Goal: Information Seeking & Learning: Learn about a topic

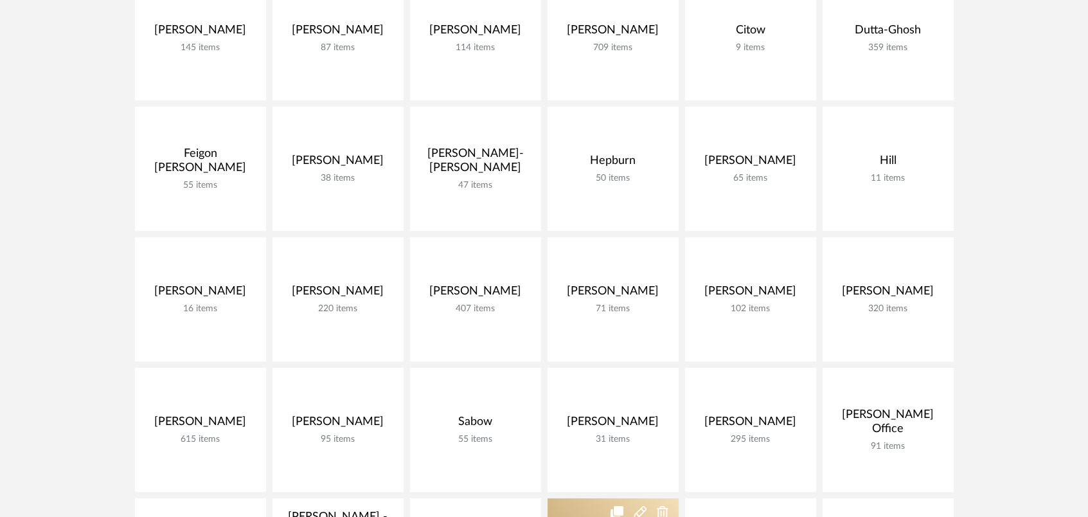
scroll to position [428, 0]
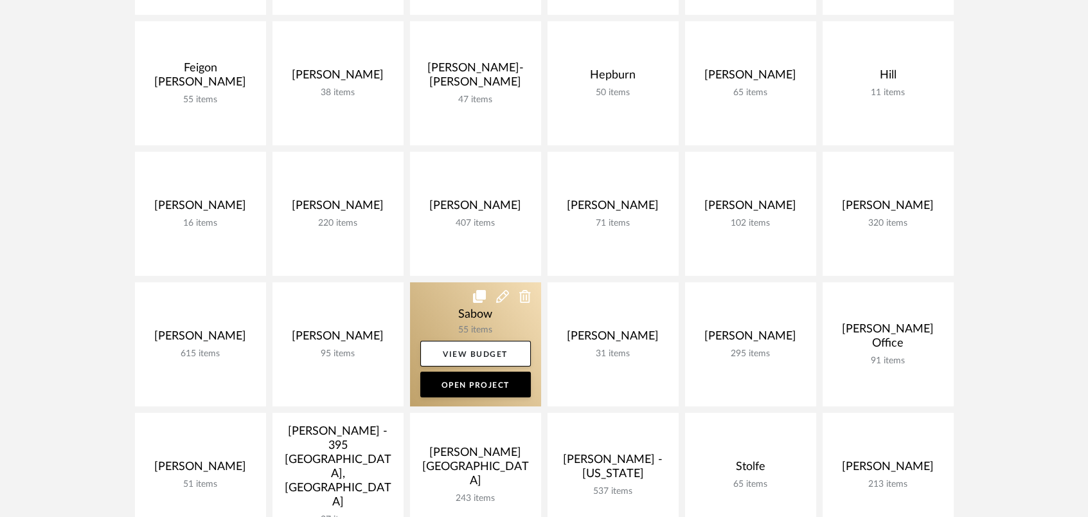
click at [508, 319] on link at bounding box center [475, 344] width 131 height 124
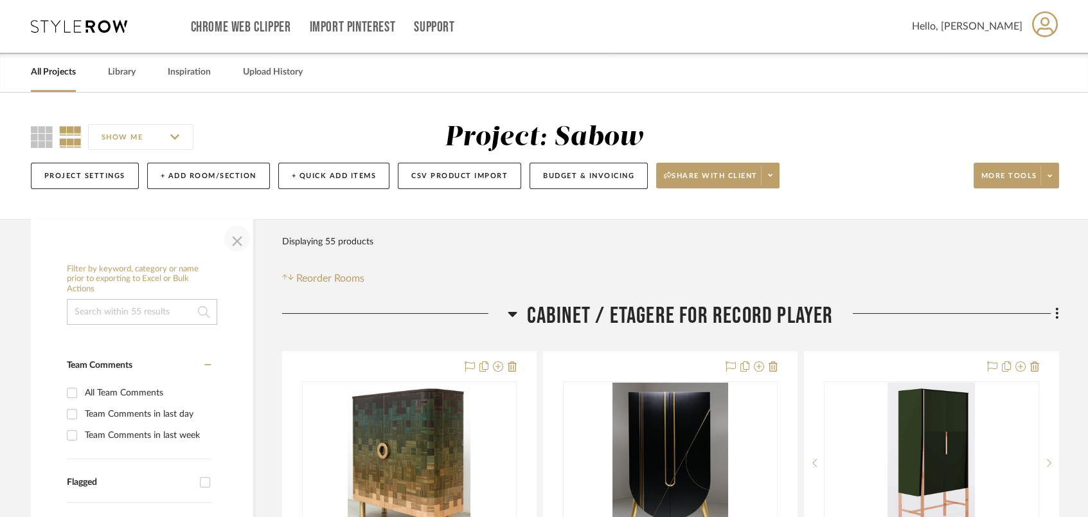
click at [239, 242] on span "button" at bounding box center [237, 238] width 31 height 31
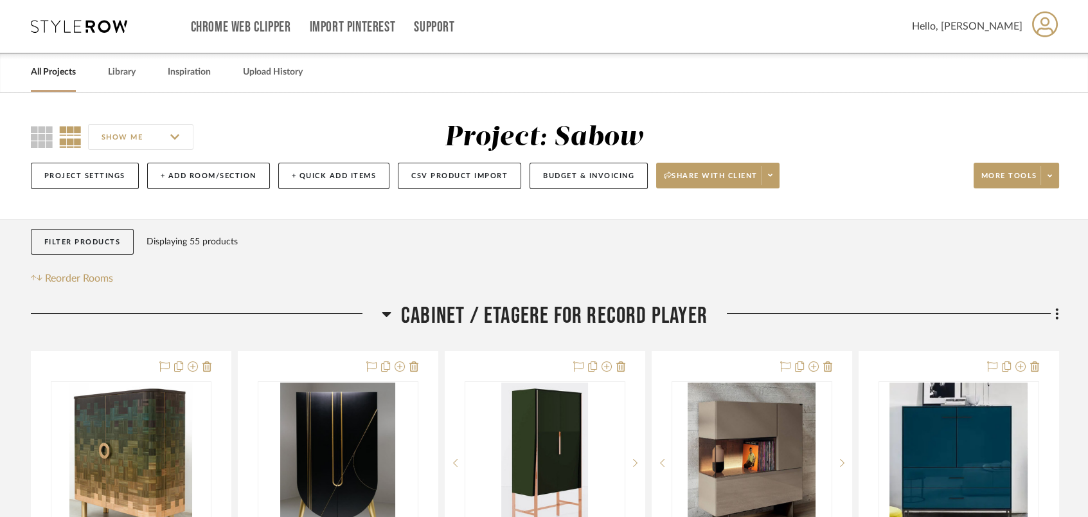
drag, startPoint x: 38, startPoint y: 131, endPoint x: 60, endPoint y: 141, distance: 23.9
click at [40, 131] on icon at bounding box center [42, 137] width 22 height 22
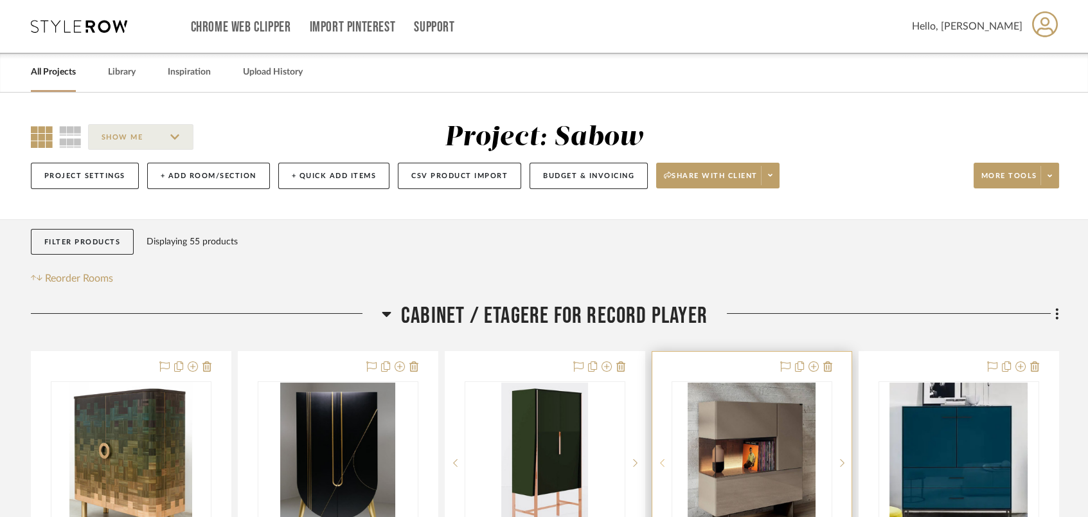
scroll to position [257, 0]
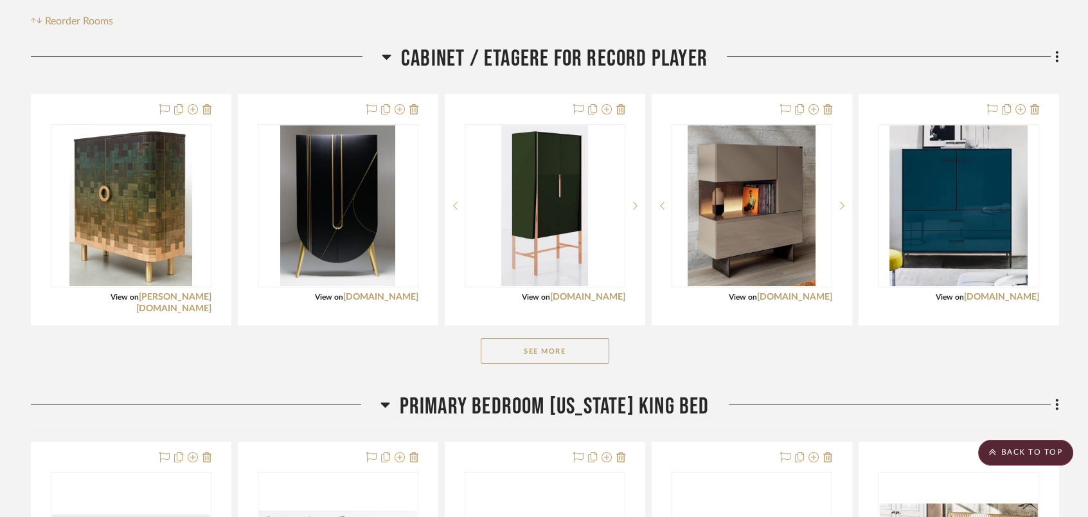
drag, startPoint x: 554, startPoint y: 344, endPoint x: 603, endPoint y: 337, distance: 49.4
click at [555, 344] on button "See More" at bounding box center [545, 351] width 129 height 26
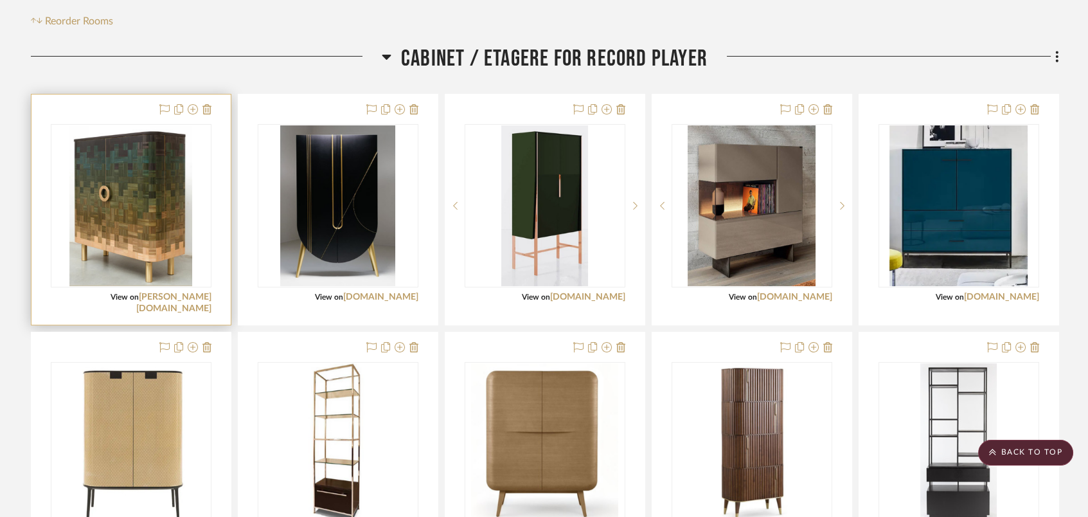
click at [173, 303] on div at bounding box center [130, 209] width 199 height 230
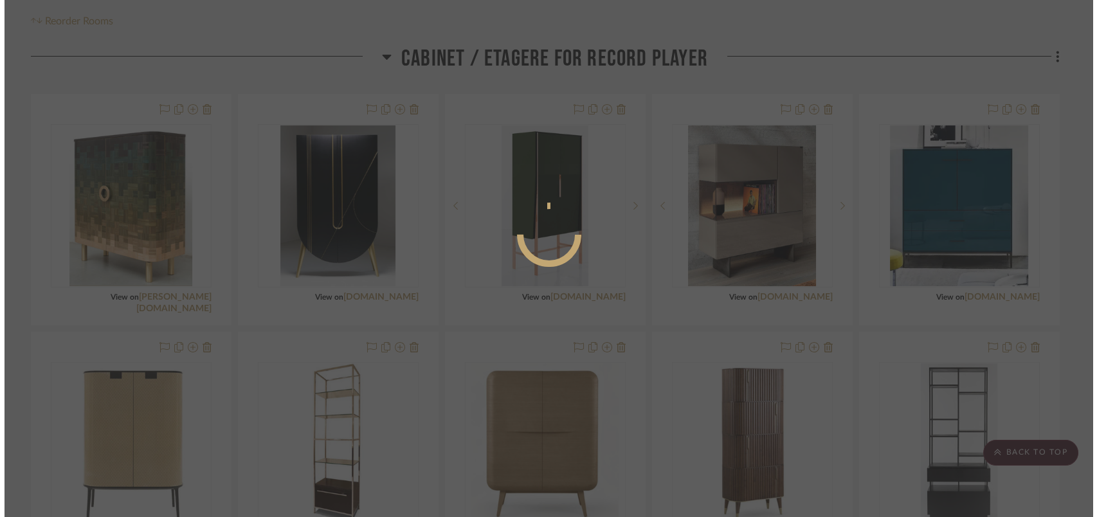
scroll to position [0, 0]
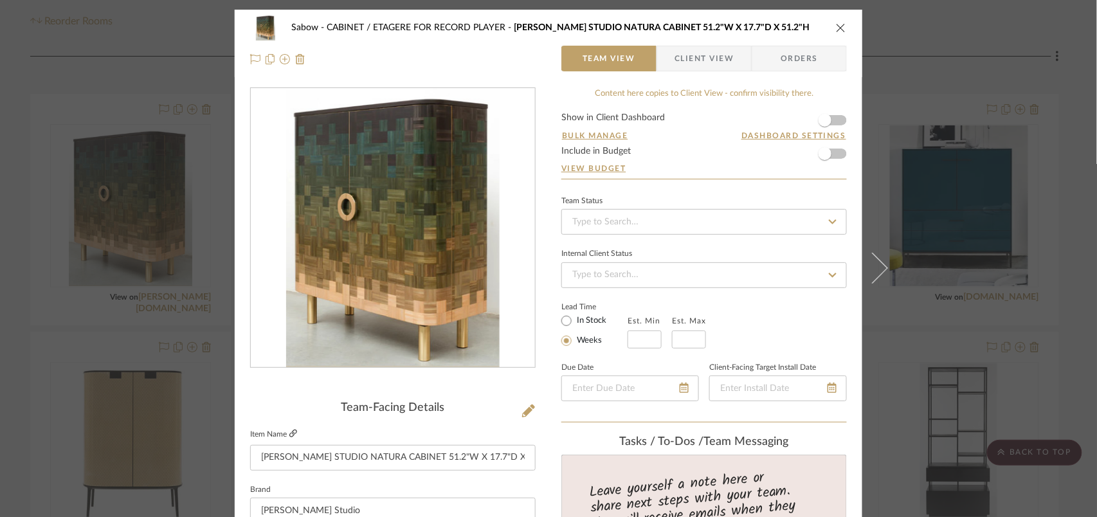
click at [291, 431] on icon at bounding box center [293, 433] width 8 height 8
click at [836, 29] on icon "close" at bounding box center [841, 27] width 10 height 10
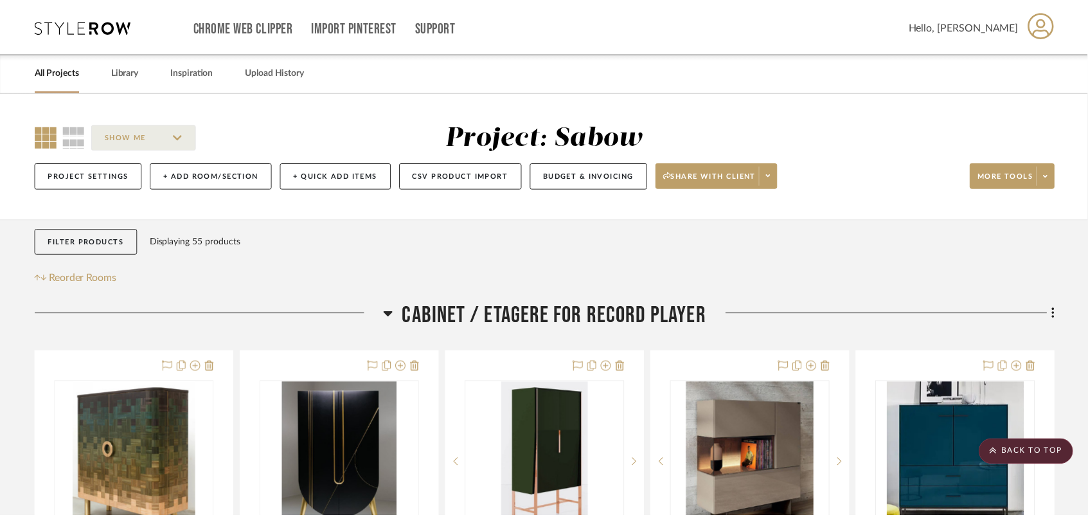
scroll to position [257, 0]
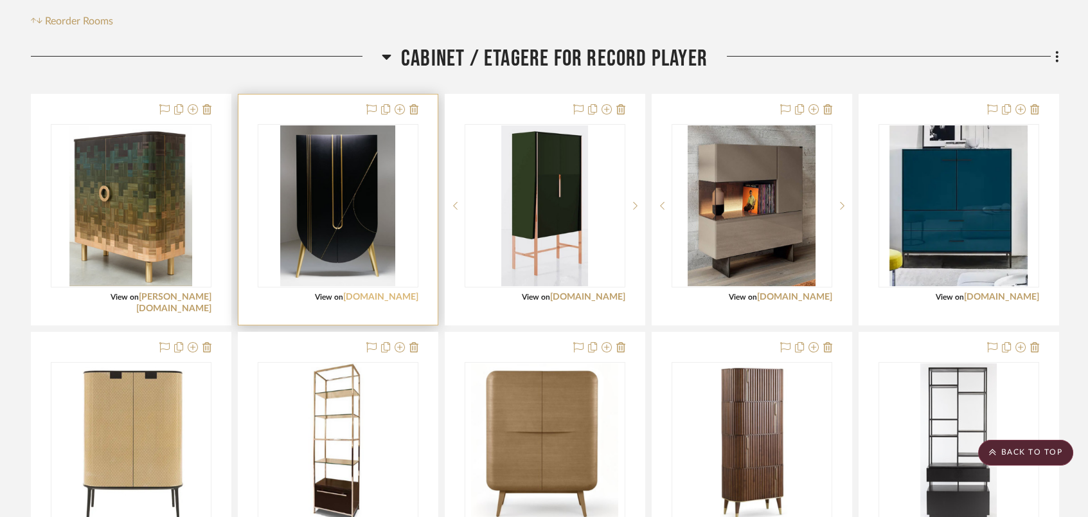
click at [402, 296] on link "[DOMAIN_NAME]" at bounding box center [380, 296] width 75 height 9
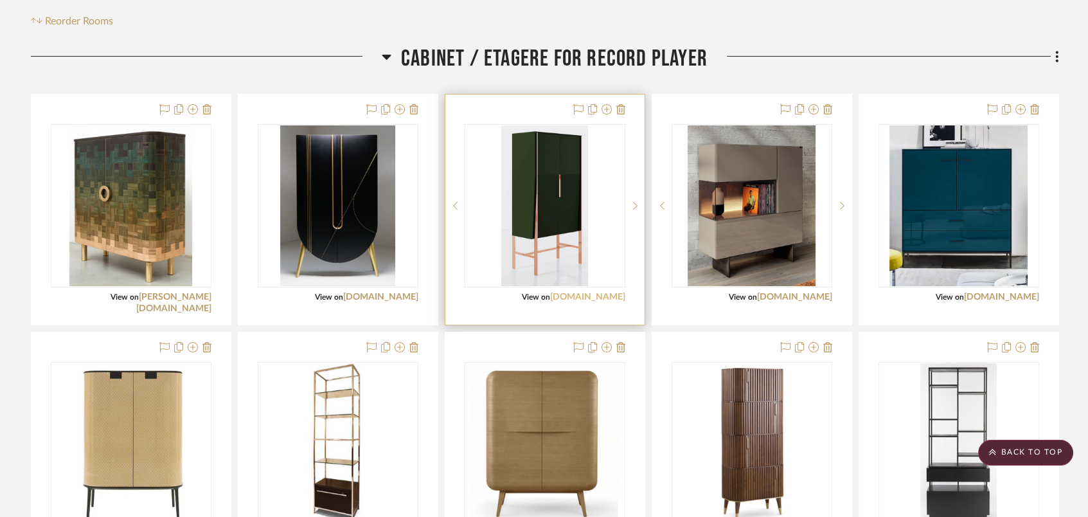
click at [591, 292] on link "[DOMAIN_NAME]" at bounding box center [587, 296] width 75 height 9
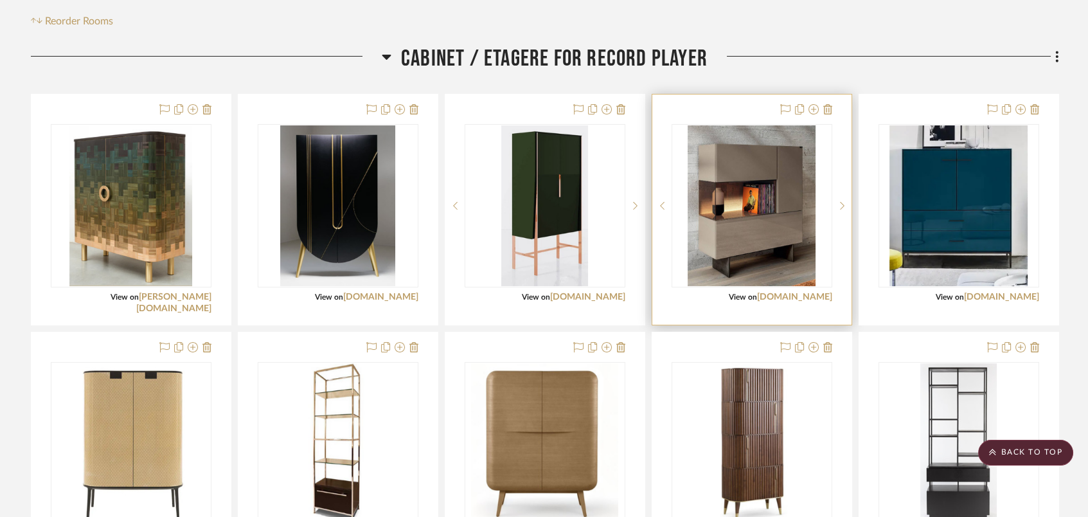
click at [791, 290] on div at bounding box center [751, 209] width 199 height 230
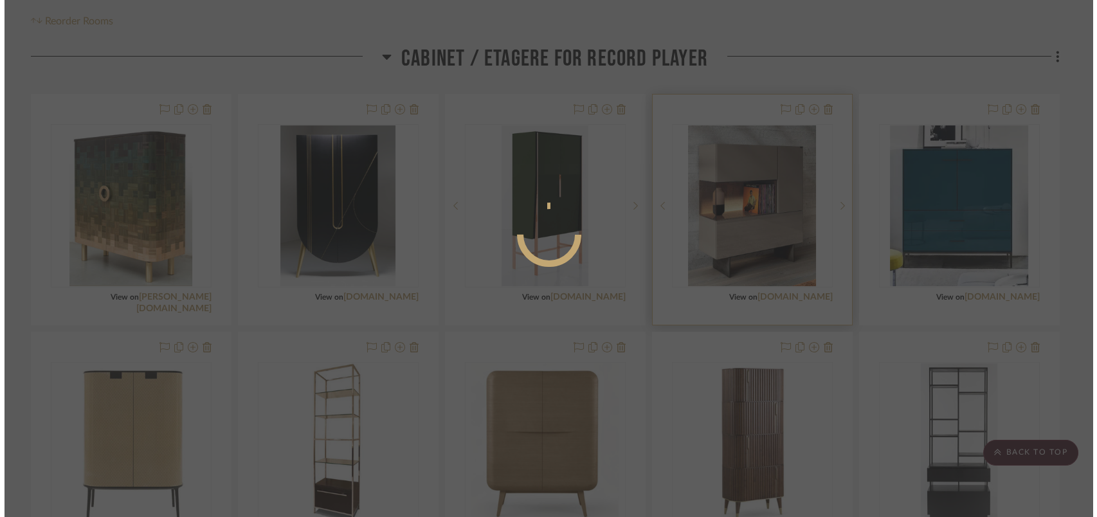
scroll to position [0, 0]
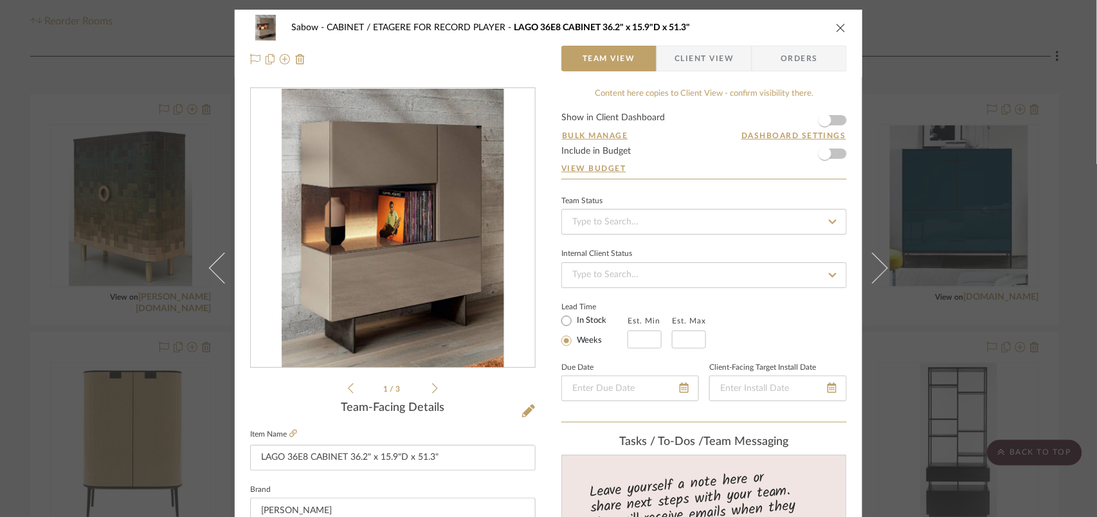
click at [836, 23] on icon "close" at bounding box center [841, 27] width 10 height 10
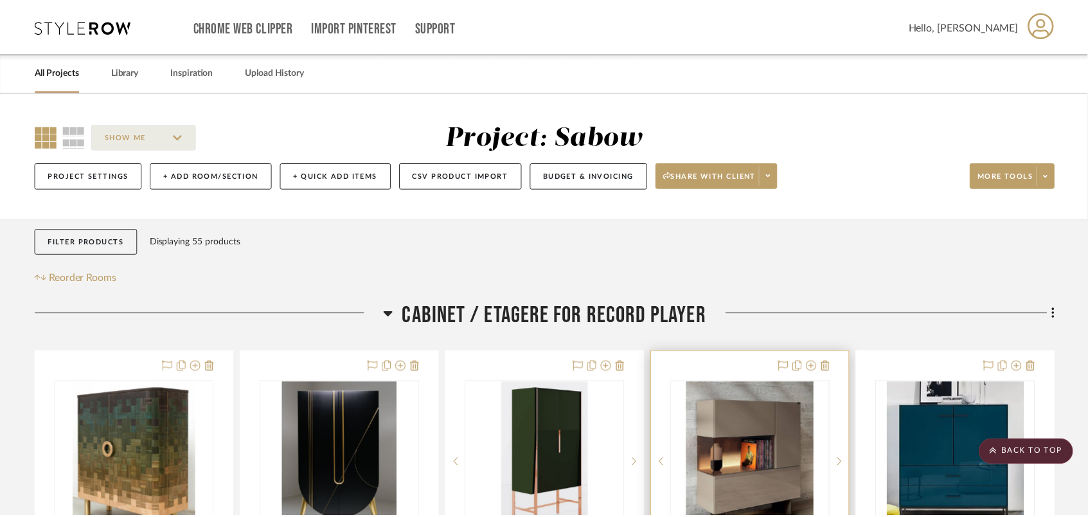
scroll to position [257, 0]
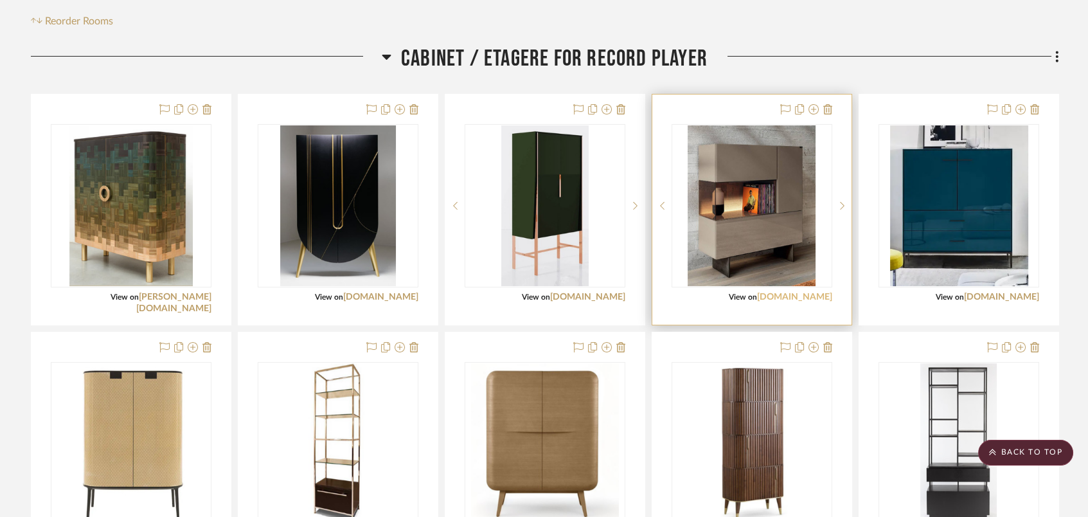
click at [787, 298] on link "[DOMAIN_NAME]" at bounding box center [794, 296] width 75 height 9
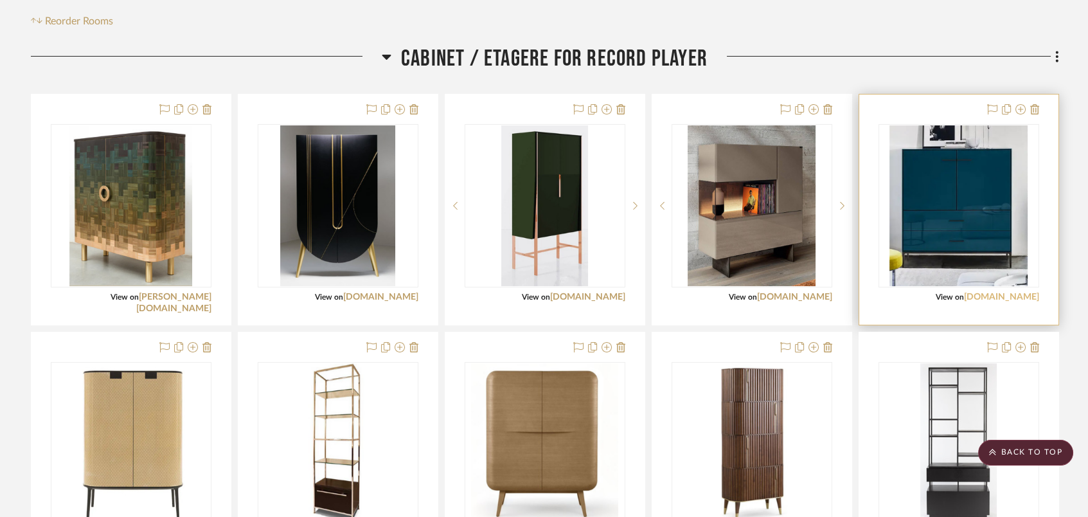
click at [999, 294] on link "[DOMAIN_NAME]" at bounding box center [1001, 296] width 75 height 9
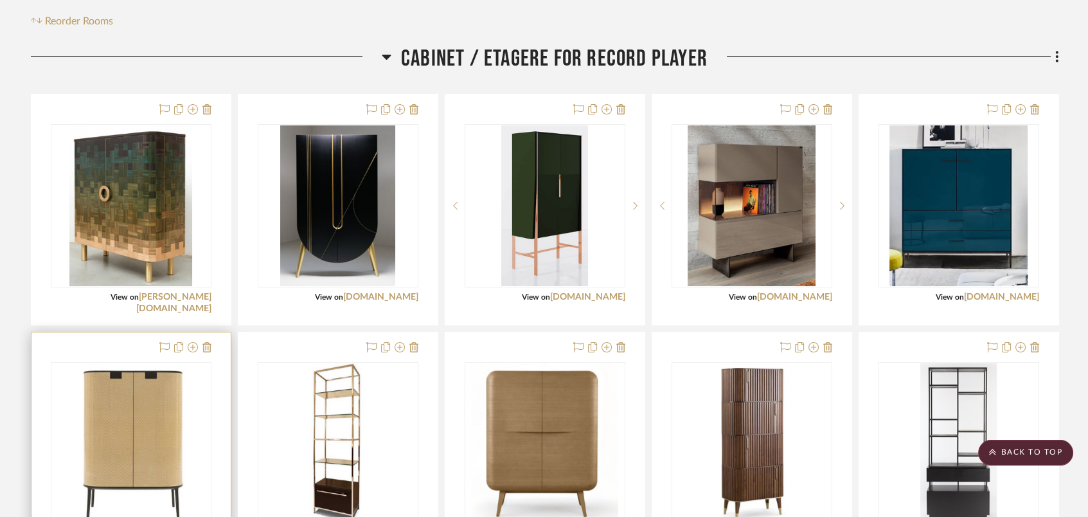
scroll to position [343, 0]
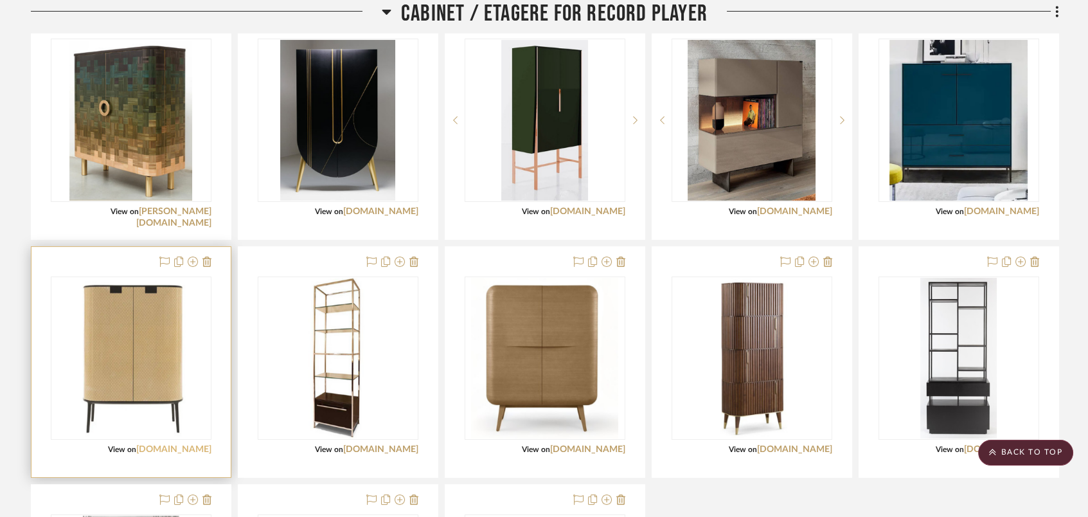
click at [170, 445] on link "[DOMAIN_NAME]" at bounding box center [173, 449] width 75 height 9
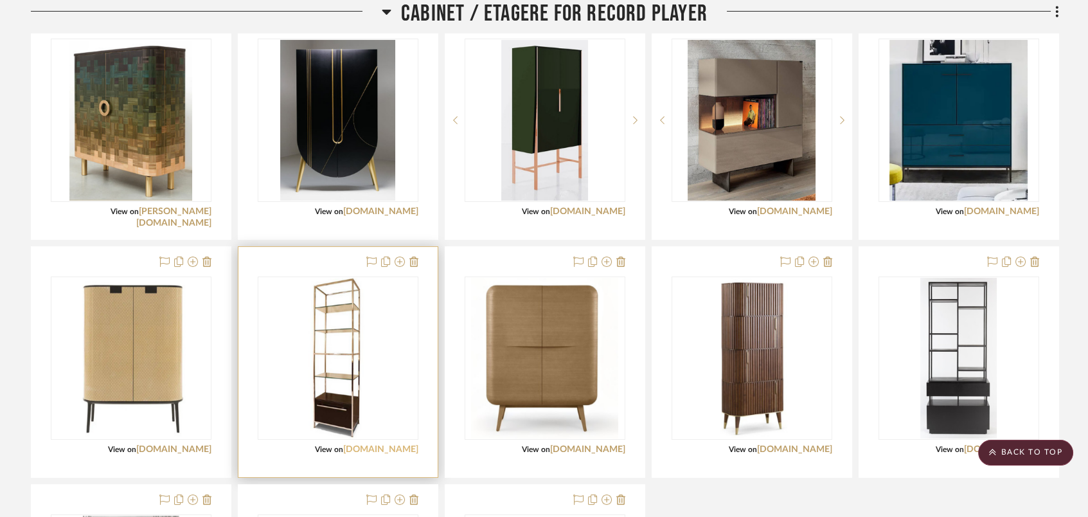
click at [391, 447] on link "[DOMAIN_NAME]" at bounding box center [380, 449] width 75 height 9
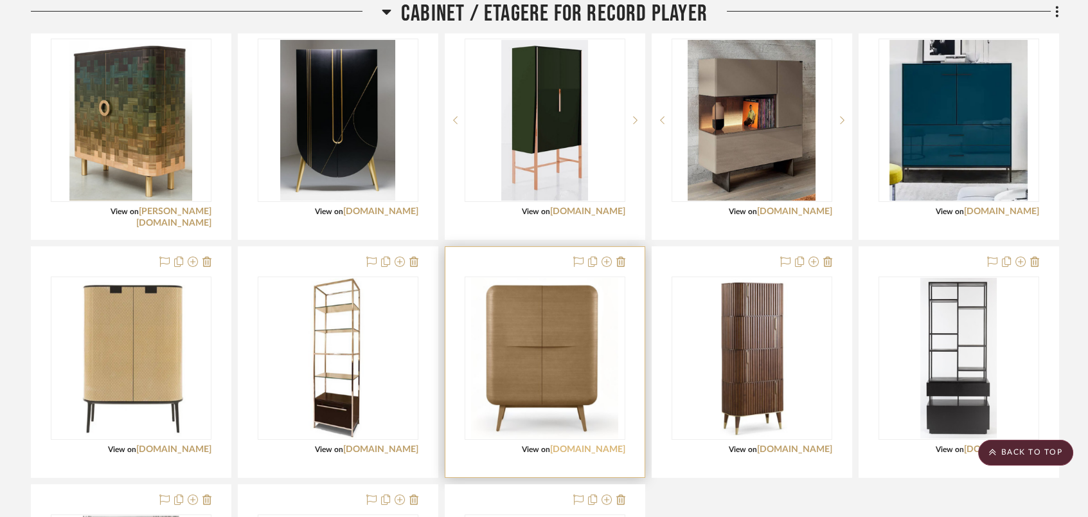
click at [595, 447] on link "[DOMAIN_NAME]" at bounding box center [587, 449] width 75 height 9
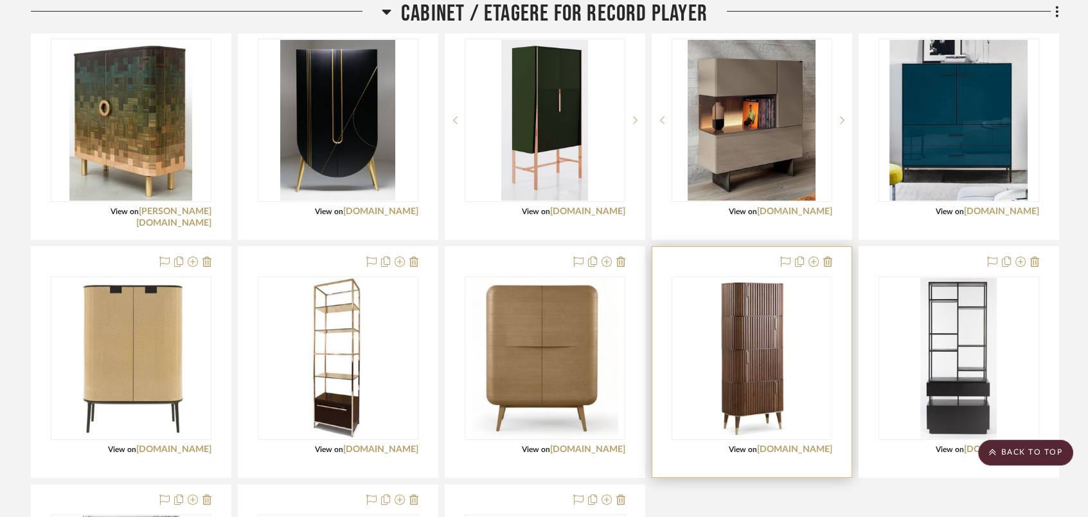
click at [789, 445] on link "[DOMAIN_NAME]" at bounding box center [794, 449] width 75 height 9
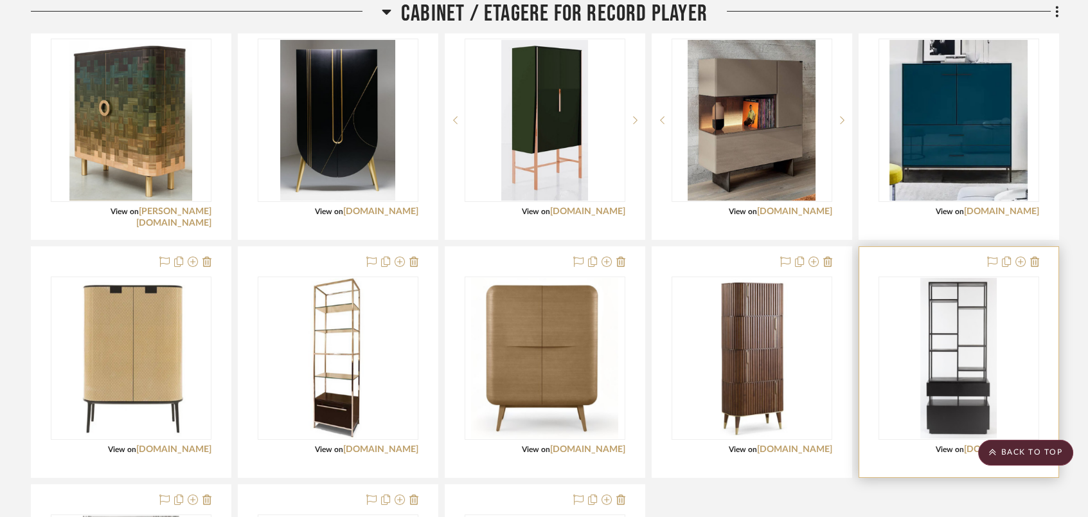
click at [957, 444] on div "View on [DOMAIN_NAME]" at bounding box center [959, 450] width 161 height 12
click at [977, 445] on link "[DOMAIN_NAME]" at bounding box center [1001, 449] width 75 height 9
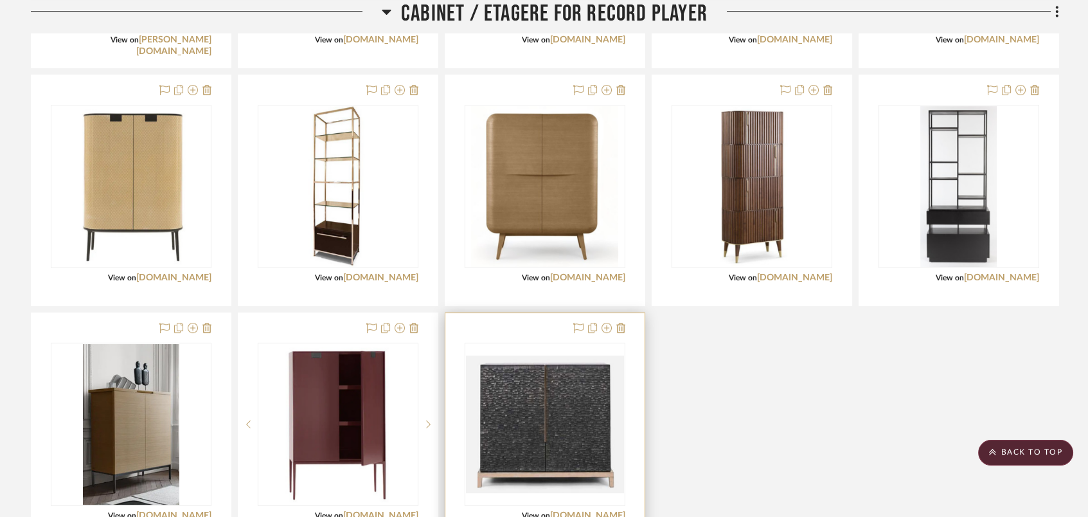
scroll to position [600, 0]
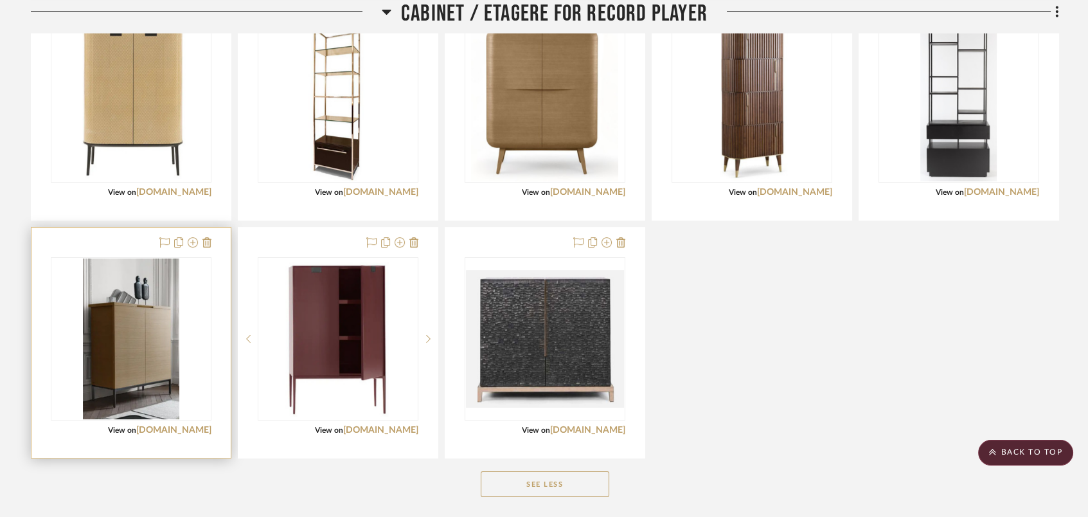
click at [177, 435] on div "View on [DOMAIN_NAME]" at bounding box center [131, 430] width 161 height 12
click at [177, 431] on link "[DOMAIN_NAME]" at bounding box center [173, 430] width 75 height 9
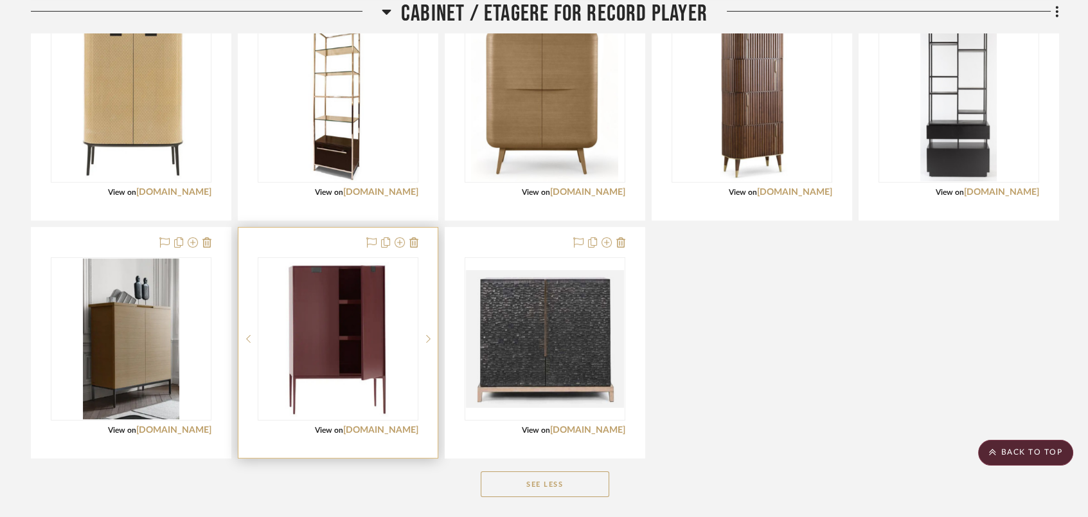
click at [382, 424] on div "View on [DOMAIN_NAME]" at bounding box center [338, 430] width 161 height 12
click at [403, 429] on link "[DOMAIN_NAME]" at bounding box center [380, 430] width 75 height 9
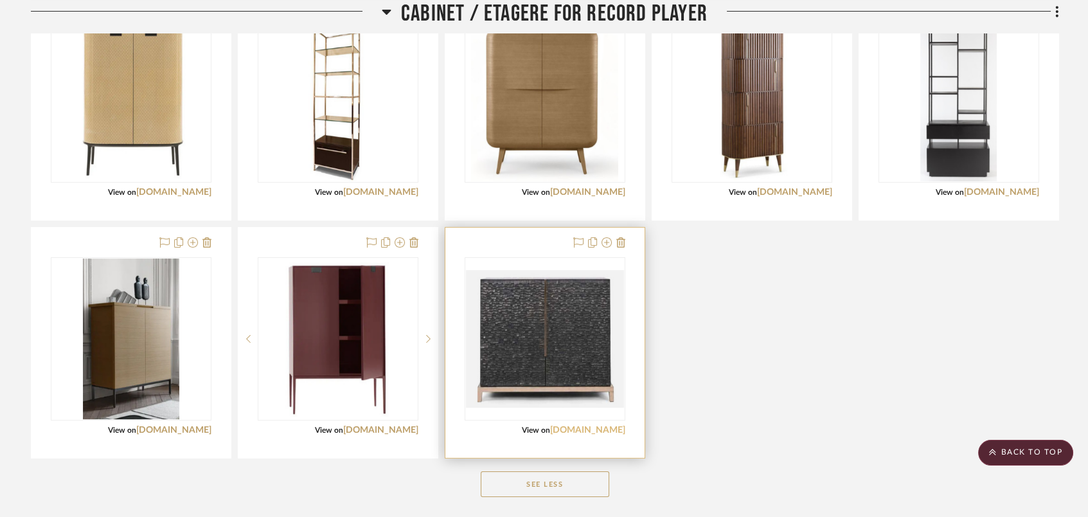
click at [579, 426] on link "[DOMAIN_NAME]" at bounding box center [587, 430] width 75 height 9
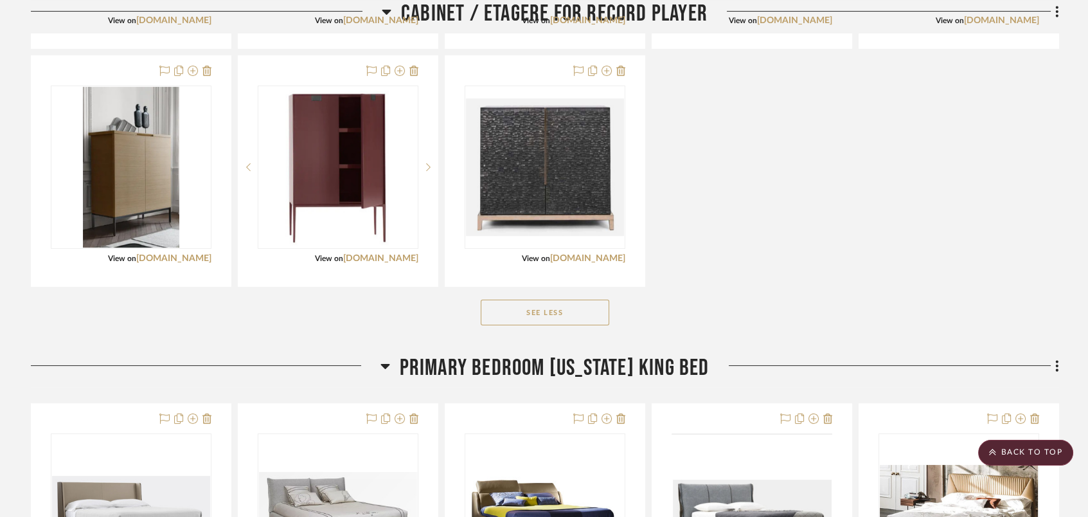
scroll to position [857, 0]
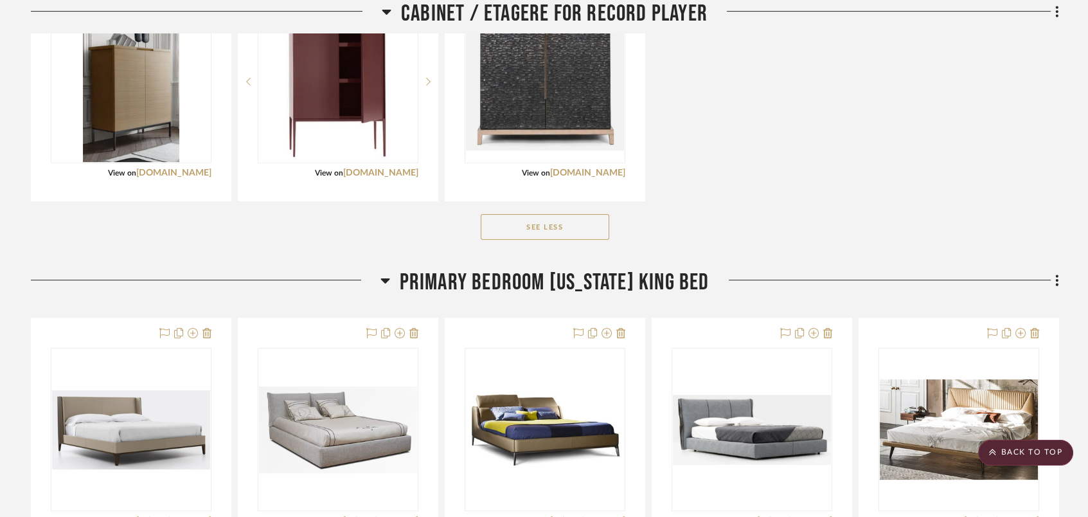
click at [388, 278] on icon at bounding box center [385, 280] width 9 height 5
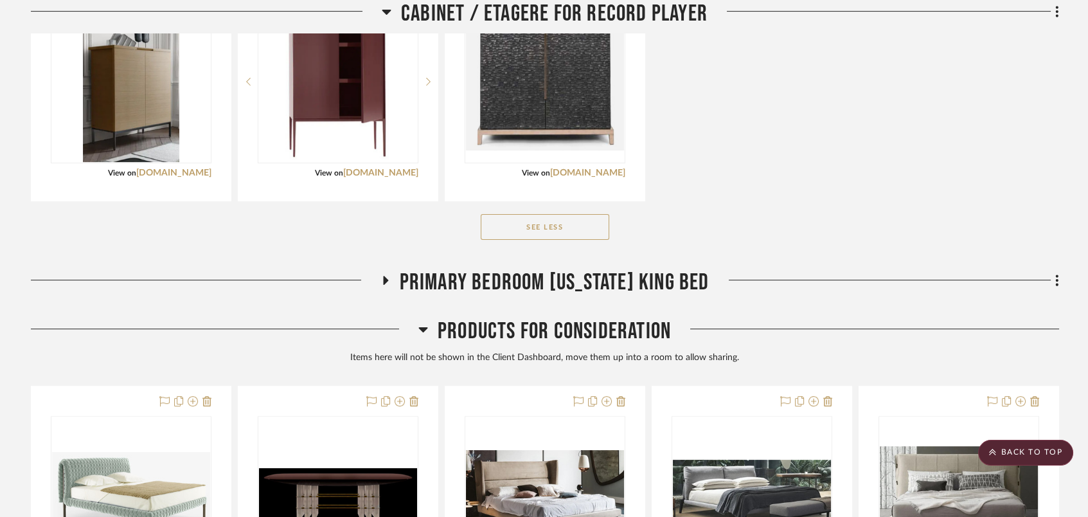
click at [388, 278] on icon at bounding box center [384, 281] width 15 height 10
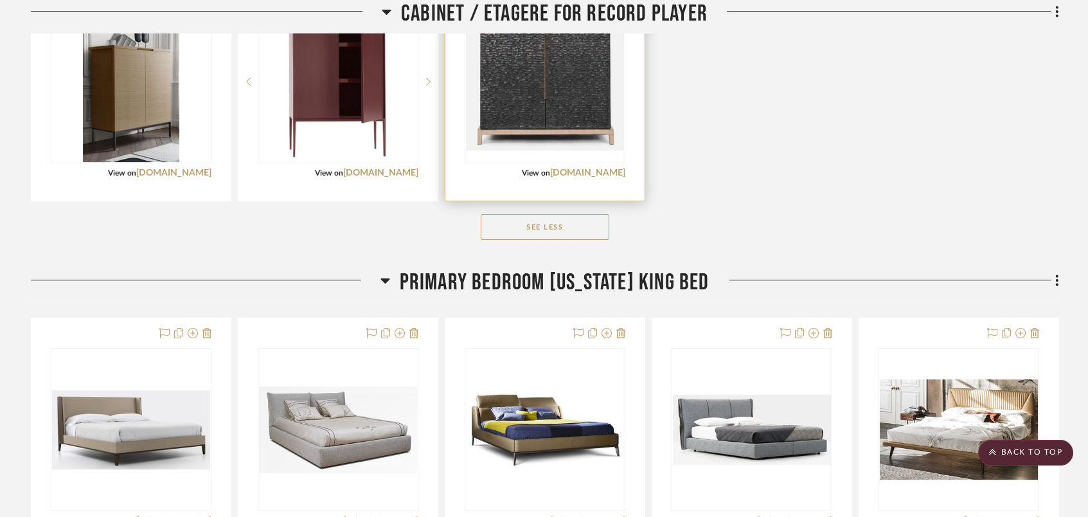
scroll to position [942, 0]
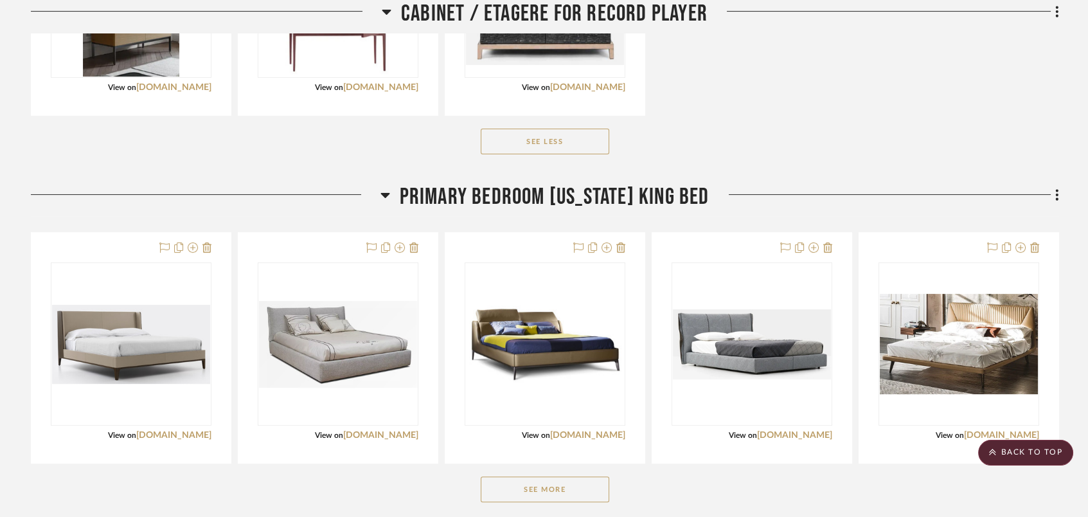
click at [564, 478] on button "See More" at bounding box center [545, 489] width 129 height 26
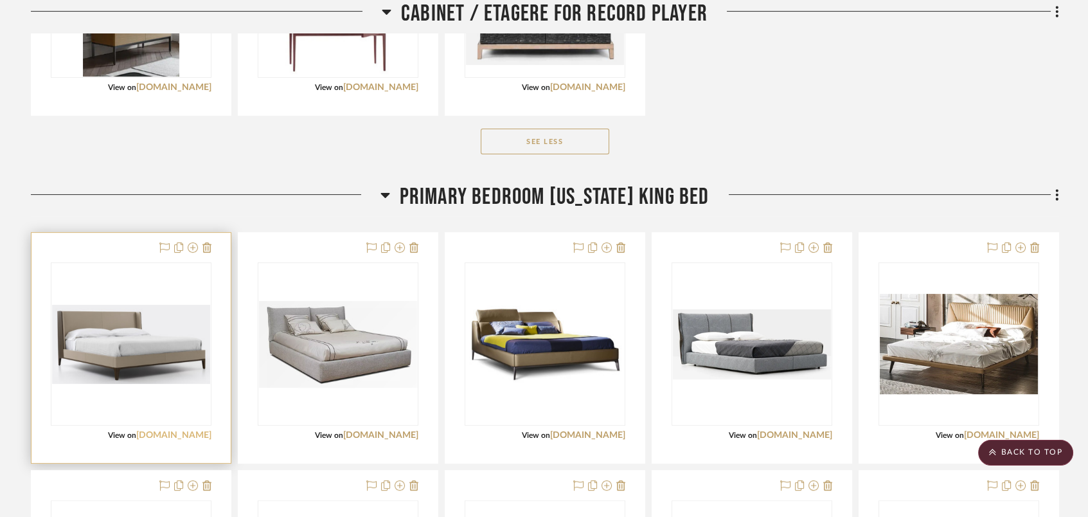
click at [190, 431] on link "[DOMAIN_NAME]" at bounding box center [173, 435] width 75 height 9
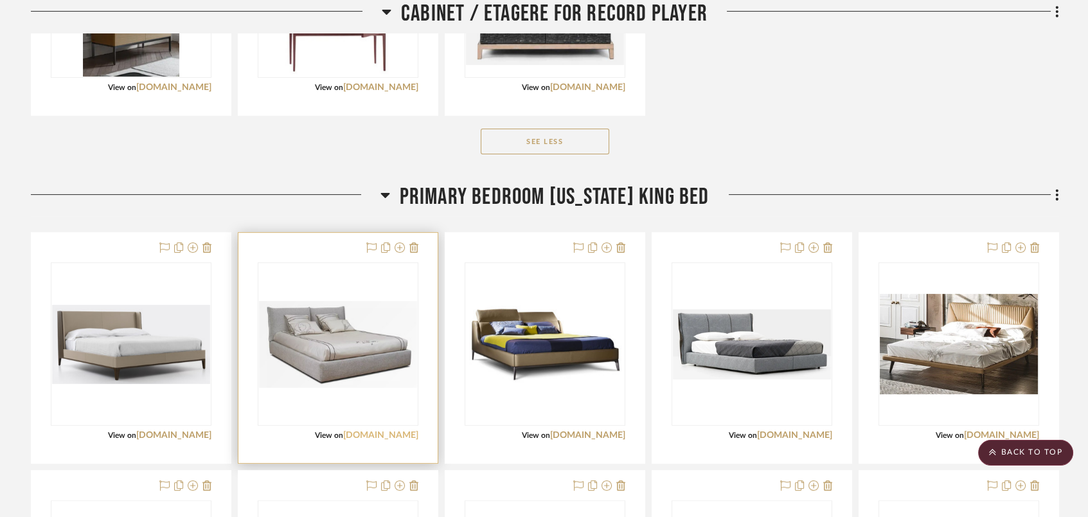
click at [370, 431] on link "[DOMAIN_NAME]" at bounding box center [380, 435] width 75 height 9
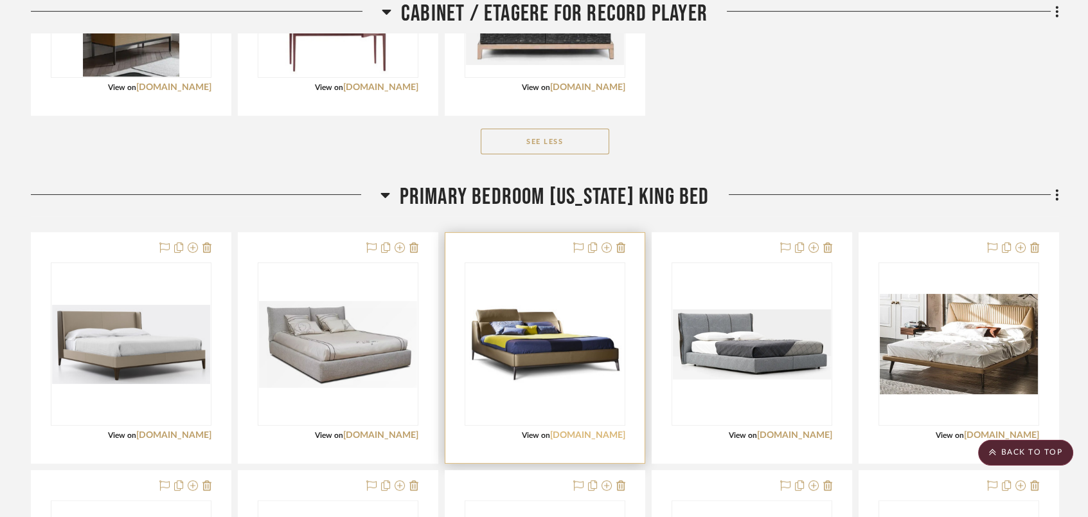
click at [573, 431] on link "[DOMAIN_NAME]" at bounding box center [587, 435] width 75 height 9
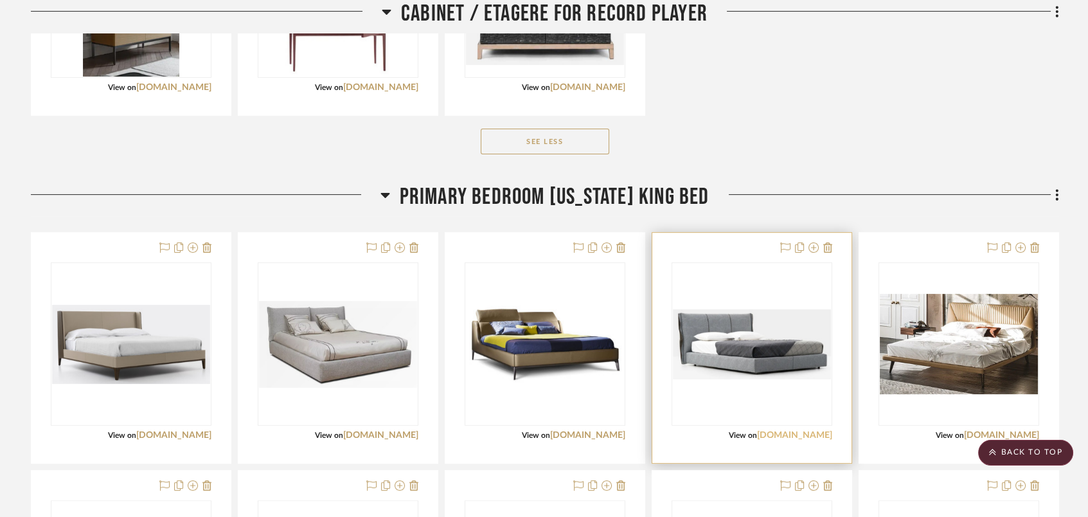
click at [776, 437] on link "[DOMAIN_NAME]" at bounding box center [794, 435] width 75 height 9
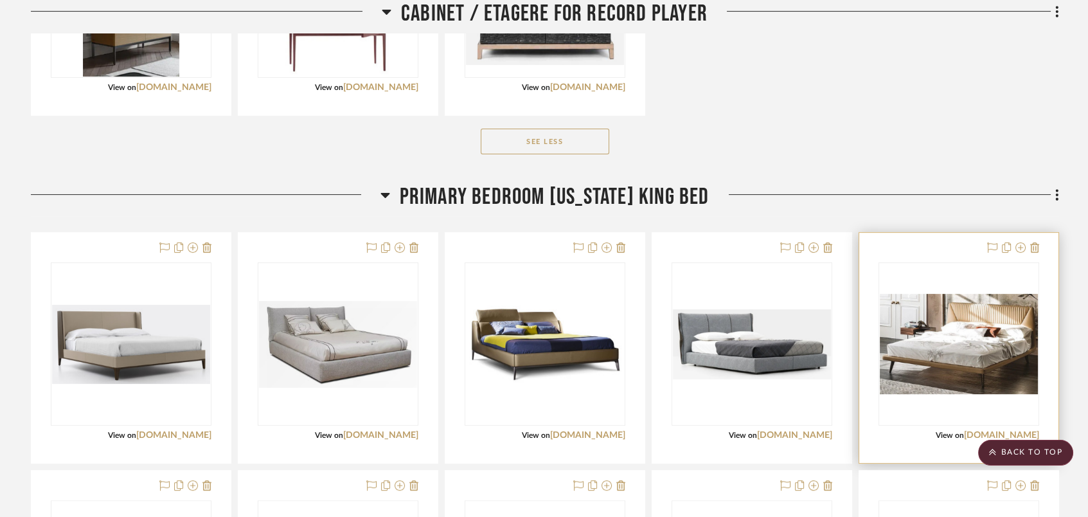
click at [947, 426] on div at bounding box center [958, 348] width 199 height 230
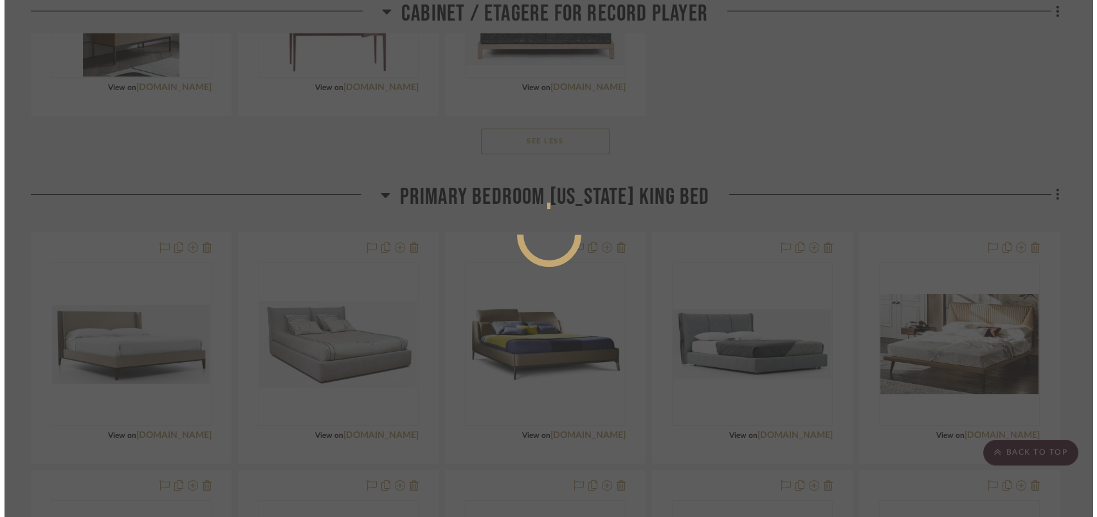
scroll to position [0, 0]
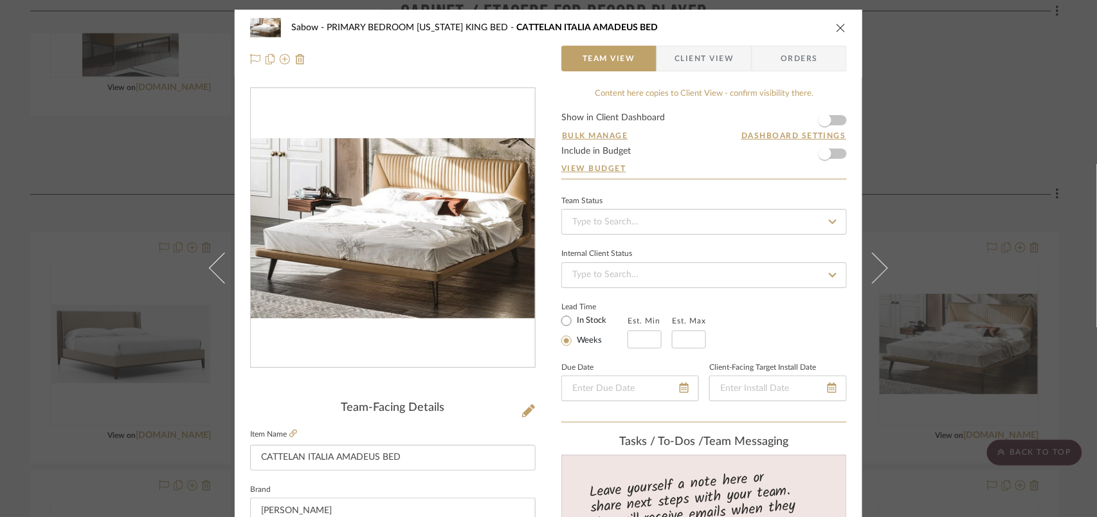
click at [839, 21] on div "Sabow PRIMARY BEDROOM [US_STATE] KING BED CATTELAN [GEOGRAPHIC_DATA] AMADEUS BED" at bounding box center [548, 28] width 597 height 26
click at [836, 28] on icon "close" at bounding box center [841, 27] width 10 height 10
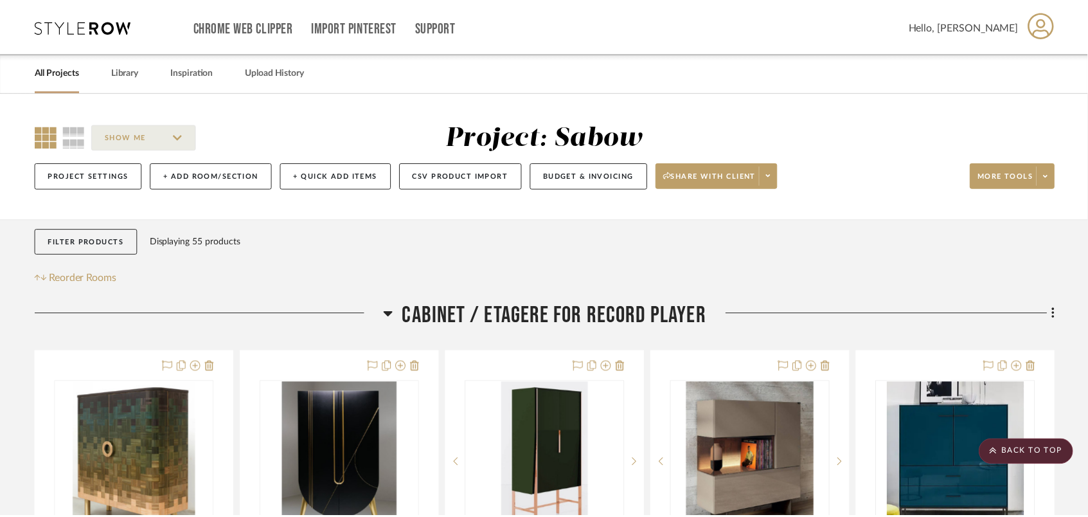
scroll to position [942, 0]
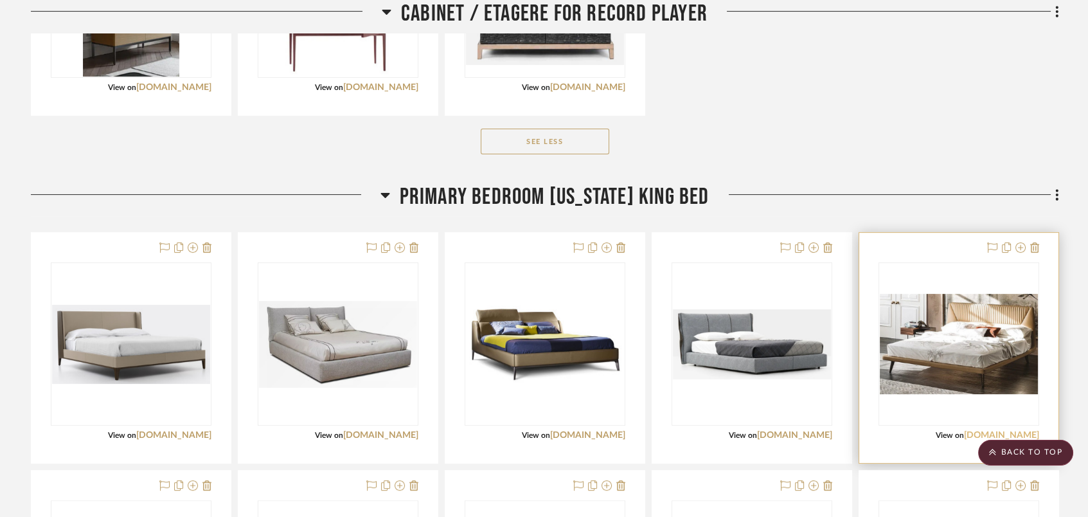
click at [967, 433] on link "[DOMAIN_NAME]" at bounding box center [1001, 435] width 75 height 9
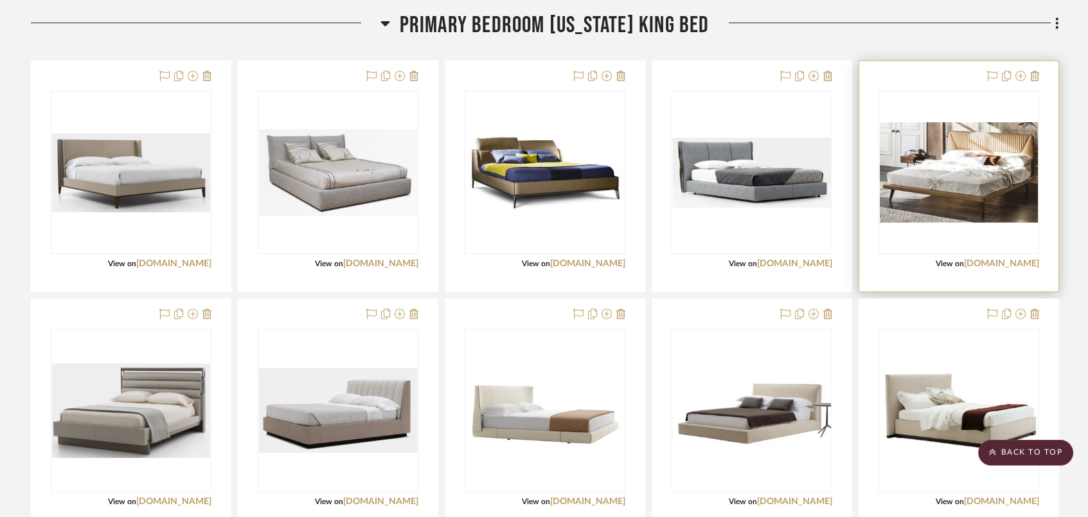
click at [989, 210] on img "0" at bounding box center [959, 172] width 158 height 100
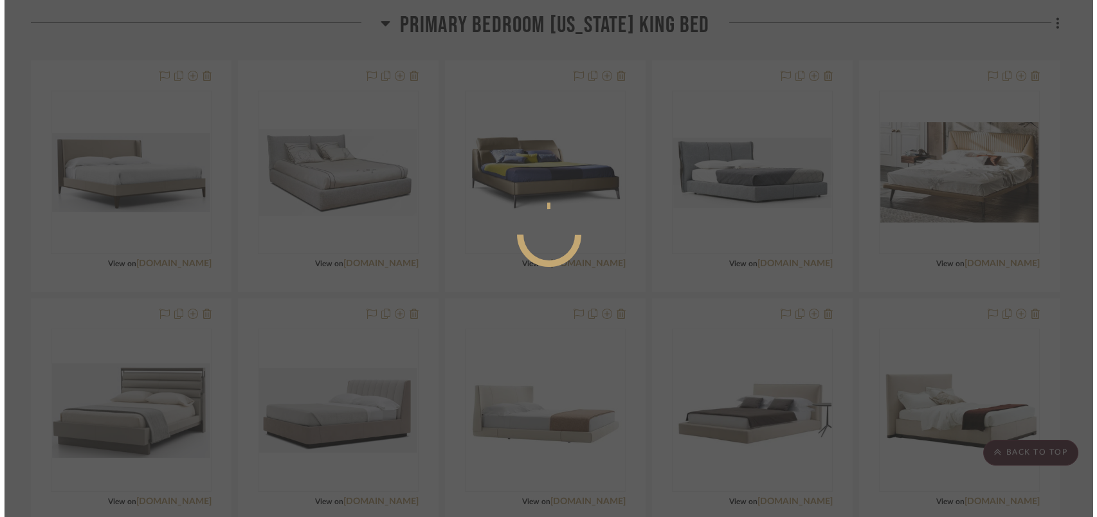
scroll to position [0, 0]
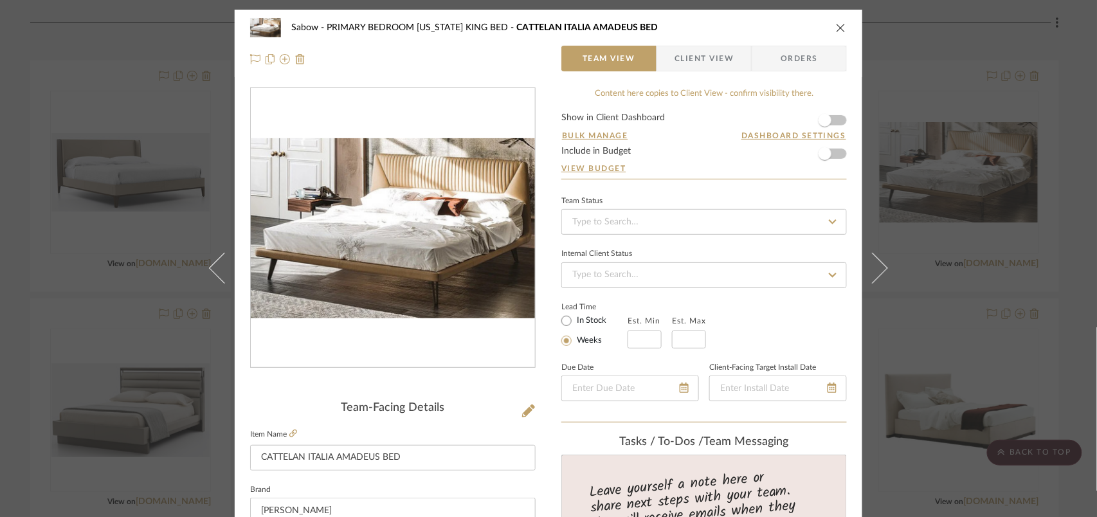
click at [836, 24] on icon "close" at bounding box center [841, 27] width 10 height 10
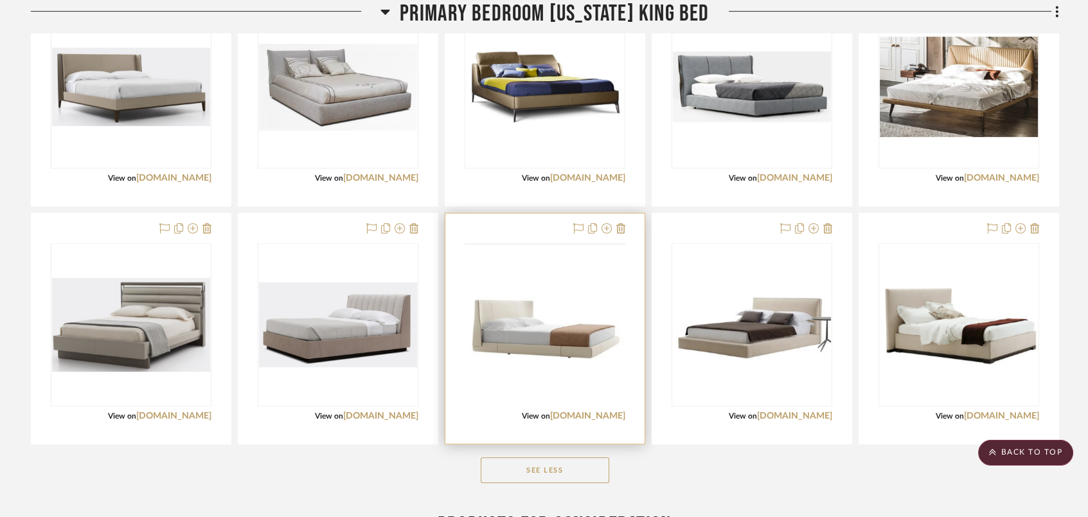
scroll to position [1286, 0]
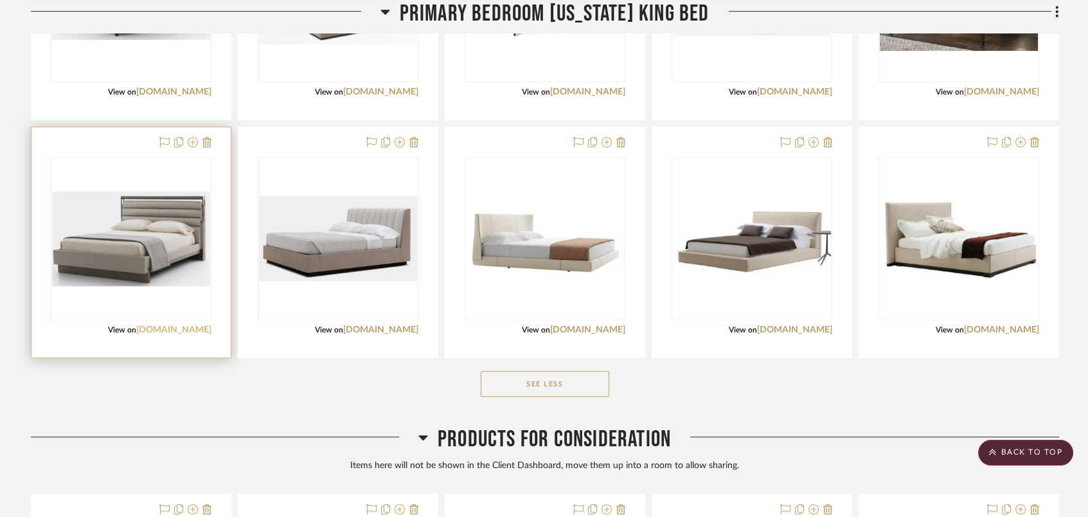
click at [181, 325] on link "[DOMAIN_NAME]" at bounding box center [173, 329] width 75 height 9
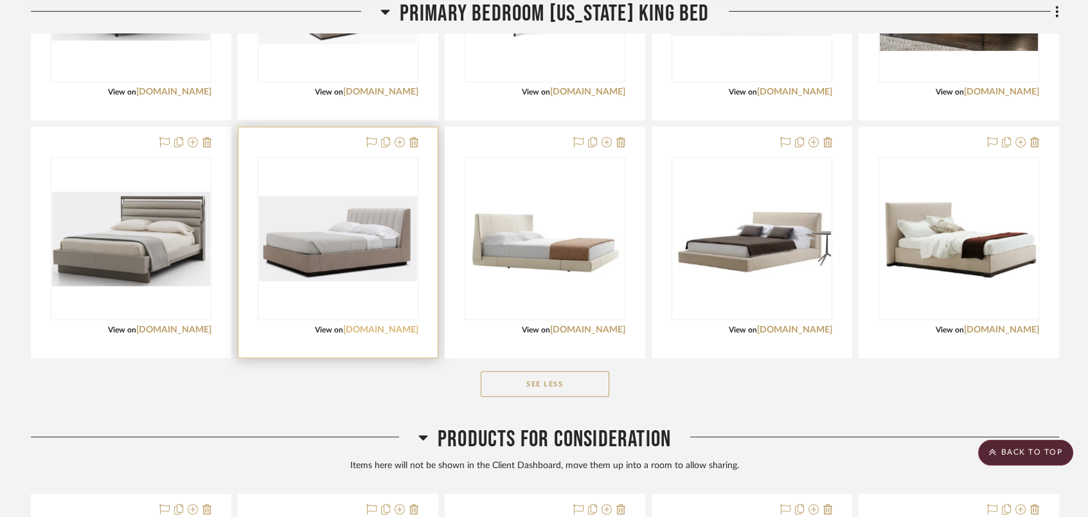
click at [399, 325] on link "[DOMAIN_NAME]" at bounding box center [380, 329] width 75 height 9
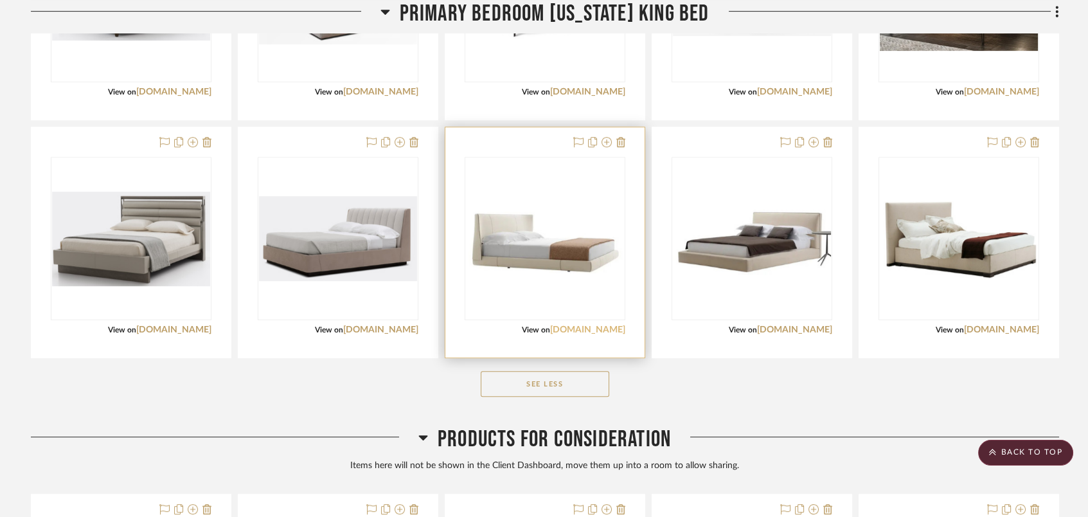
click at [602, 326] on link "[DOMAIN_NAME]" at bounding box center [587, 329] width 75 height 9
click at [585, 330] on link "[DOMAIN_NAME]" at bounding box center [587, 329] width 75 height 9
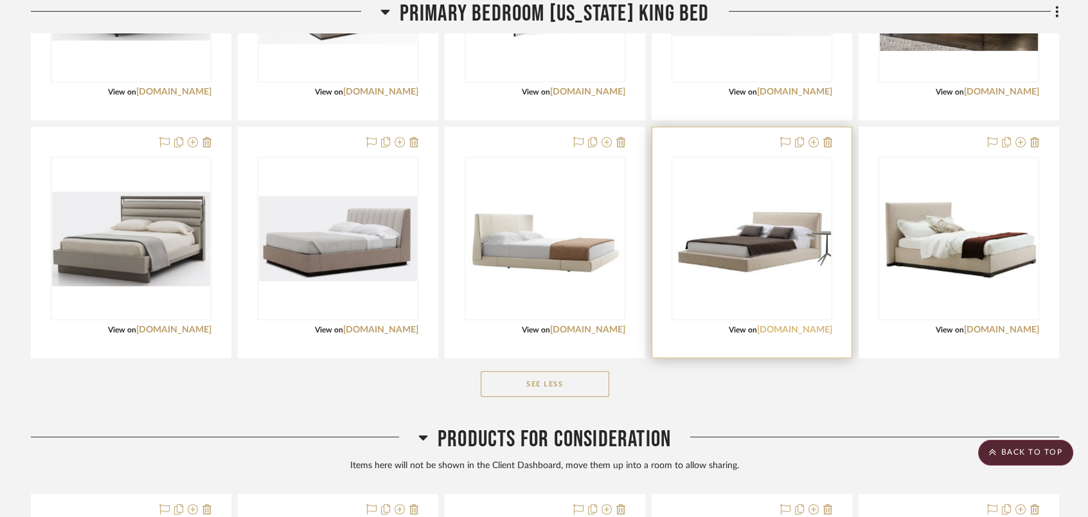
click at [811, 325] on link "[DOMAIN_NAME]" at bounding box center [794, 329] width 75 height 9
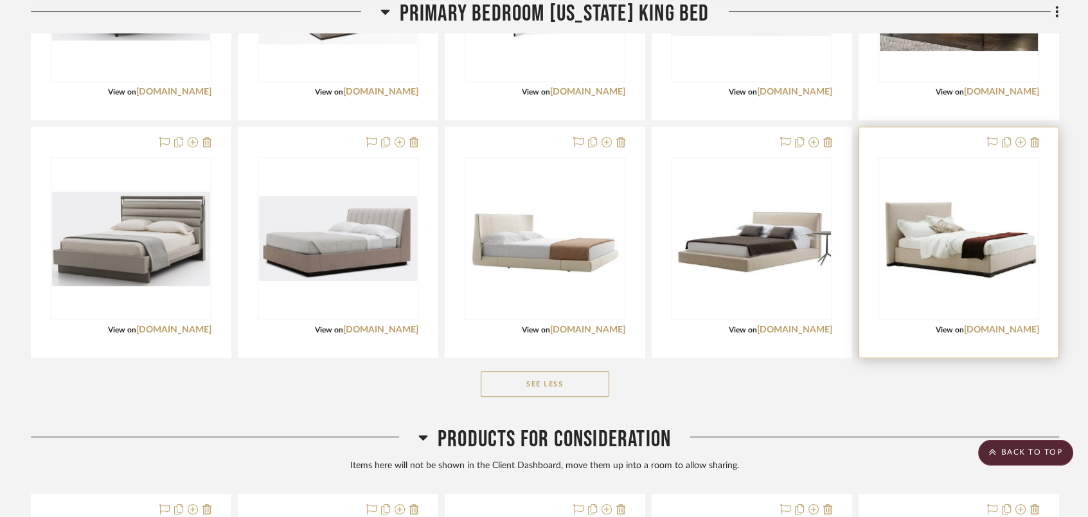
click at [985, 241] on img "0" at bounding box center [959, 238] width 158 height 82
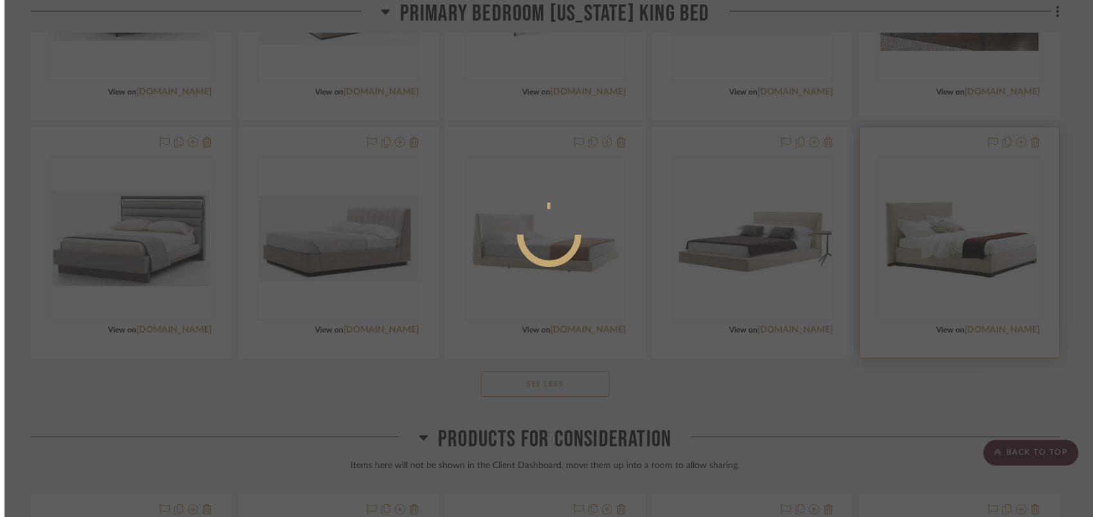
scroll to position [0, 0]
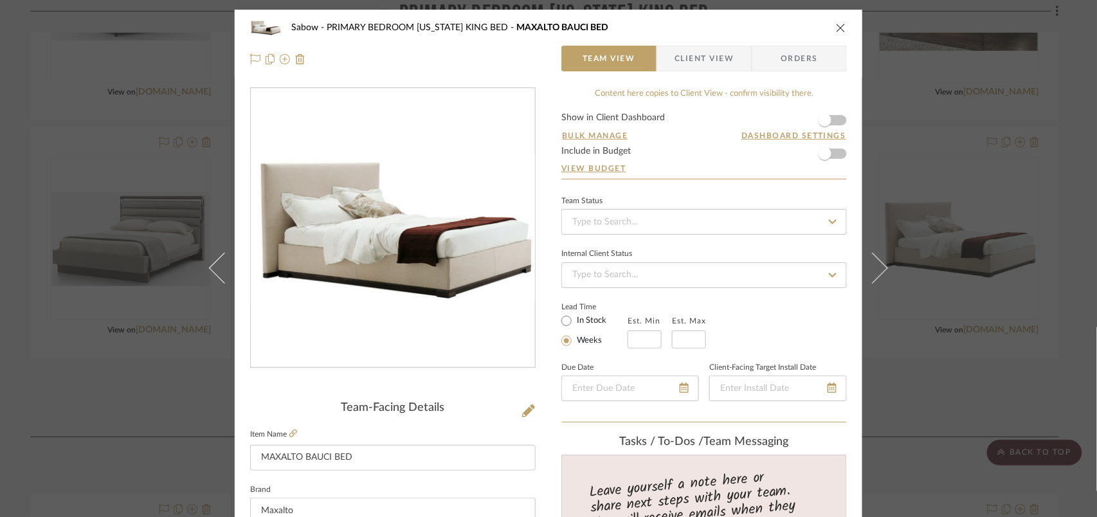
click at [839, 30] on icon "close" at bounding box center [841, 27] width 10 height 10
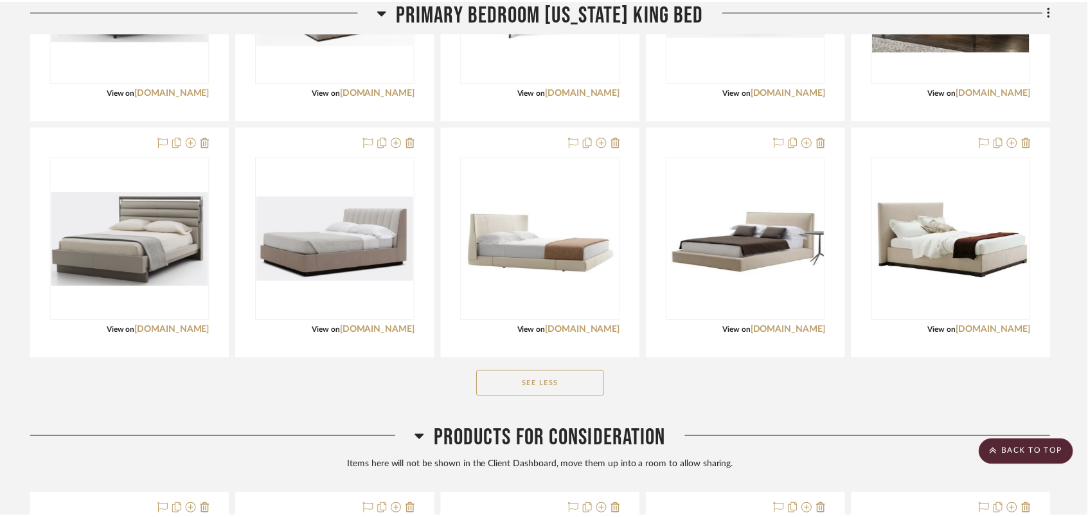
scroll to position [1286, 0]
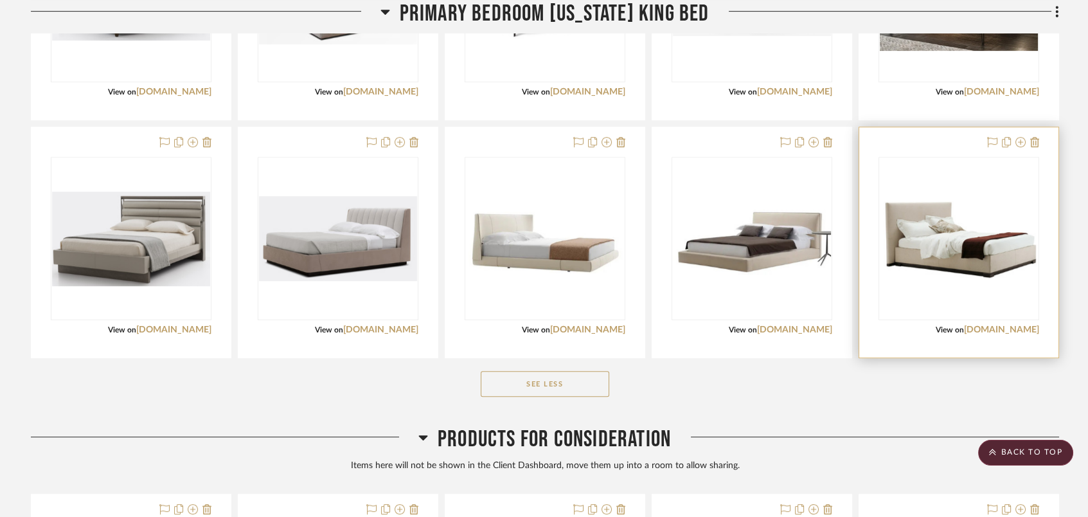
click at [1018, 324] on div "View on [DOMAIN_NAME]" at bounding box center [959, 330] width 161 height 12
click at [1023, 325] on link "[DOMAIN_NAME]" at bounding box center [1001, 329] width 75 height 9
